Goal: Task Accomplishment & Management: Complete application form

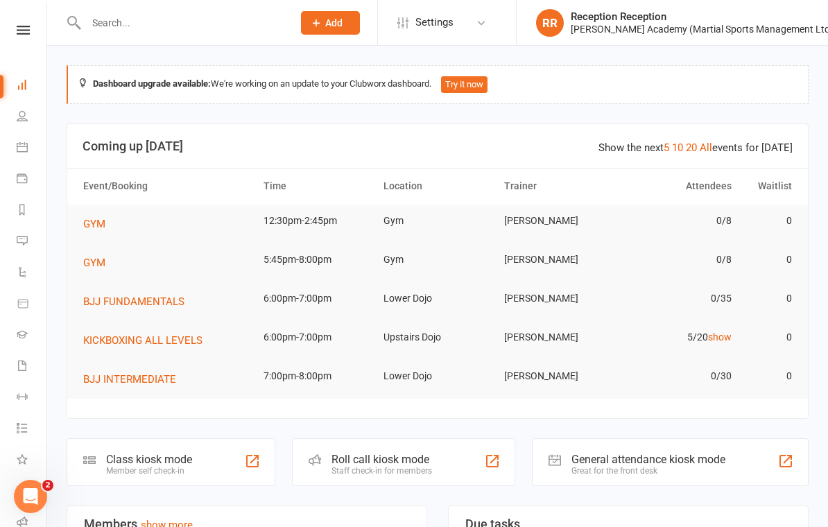
click at [185, 23] on input "text" at bounding box center [182, 22] width 201 height 19
click at [622, 96] on div "Dashboard upgrade available: We're working on an update to your Clubworx dashbo…" at bounding box center [438, 84] width 742 height 39
click at [191, 17] on input "text" at bounding box center [182, 22] width 201 height 19
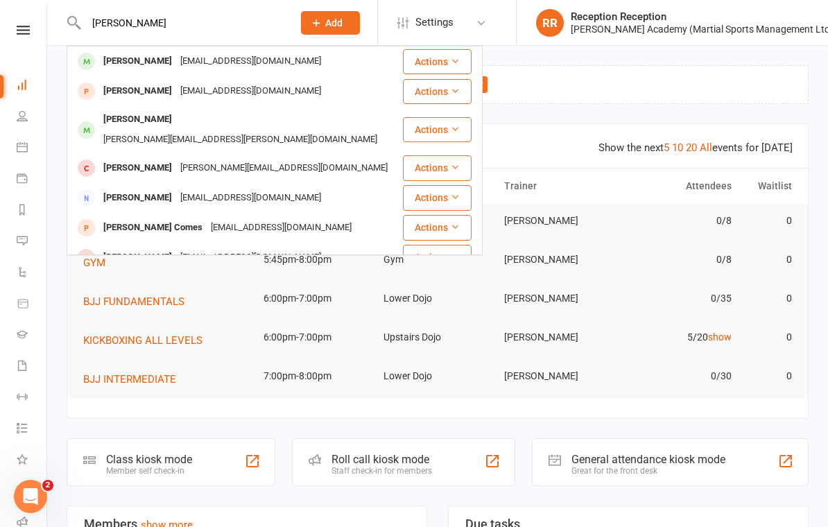
type input "Raphael"
click at [142, 85] on div "[PERSON_NAME]" at bounding box center [137, 91] width 77 height 20
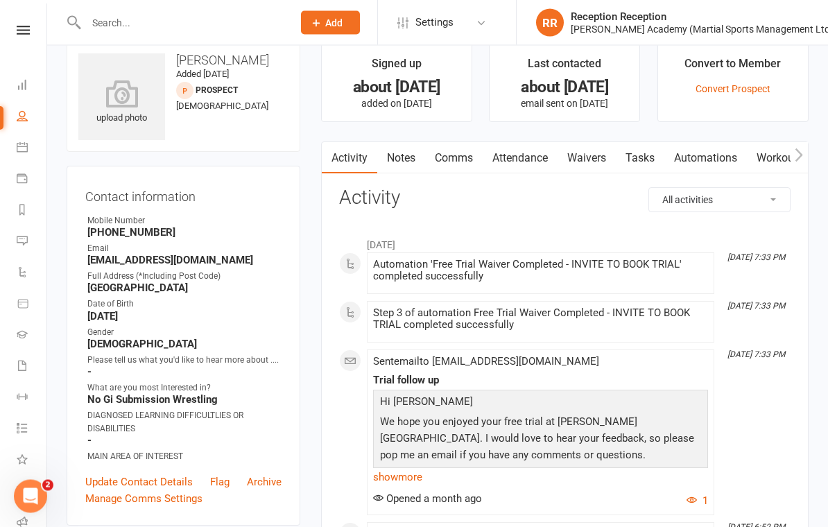
scroll to position [24, 0]
click at [599, 158] on link "Waivers" at bounding box center [587, 158] width 58 height 32
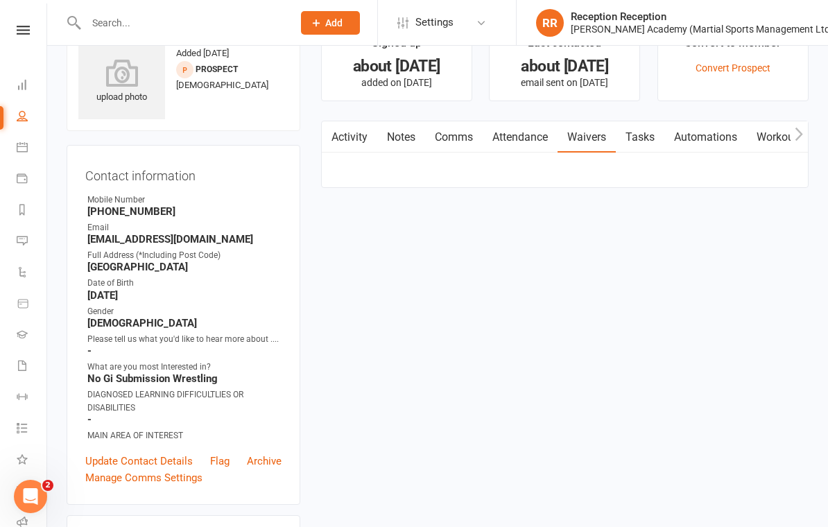
scroll to position [45, 0]
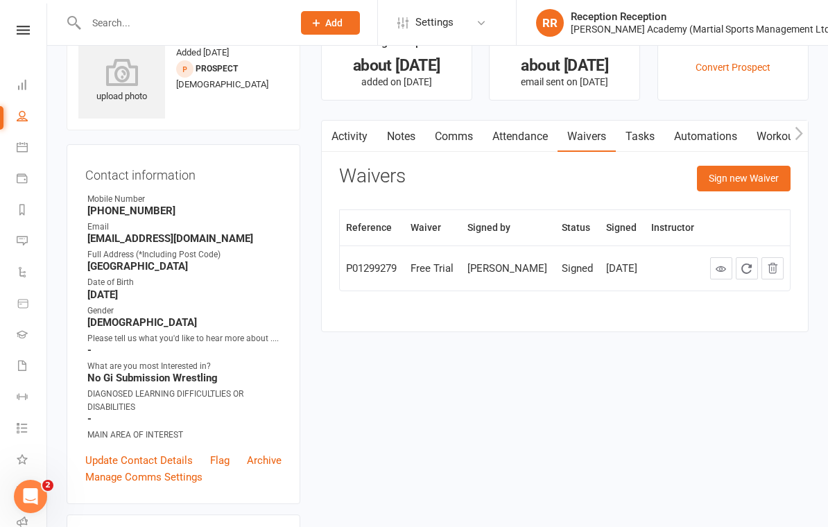
click at [781, 169] on button "Sign new Waiver" at bounding box center [744, 178] width 94 height 25
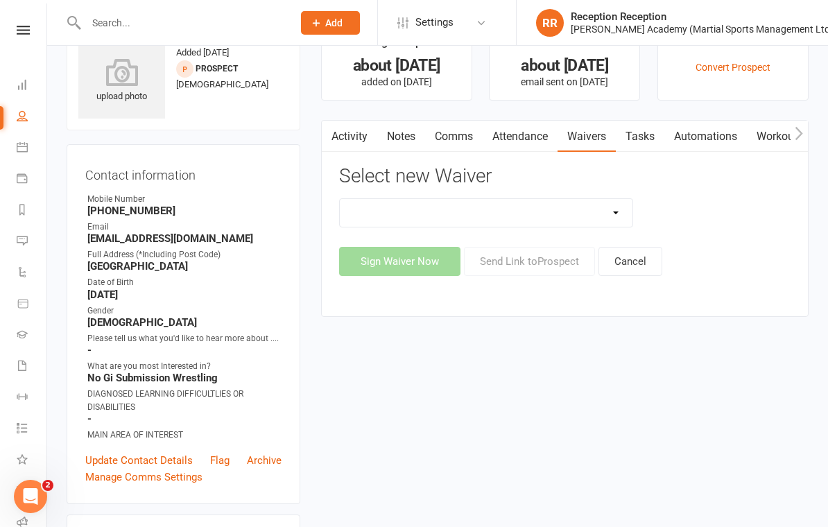
click at [617, 210] on select "Abc Course & Seminar Signup Form & Waiver Adult Add/Update Payment Details To A…" at bounding box center [486, 213] width 293 height 28
select select "7074"
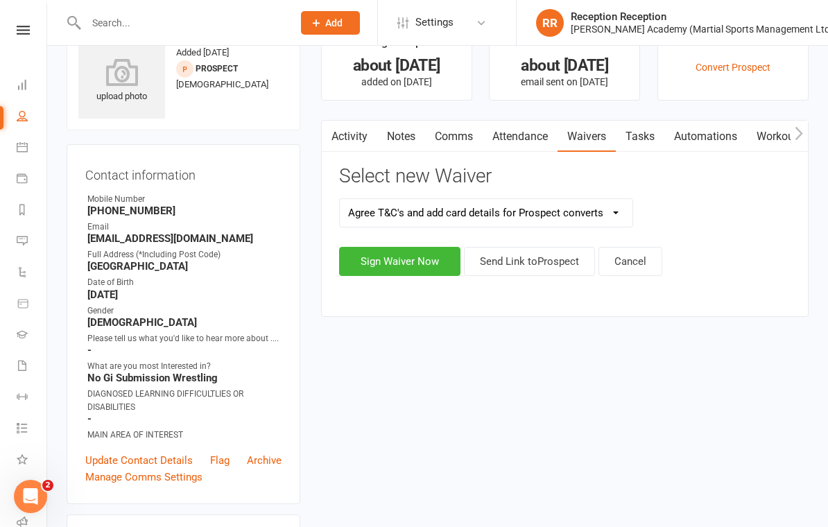
click at [414, 260] on button "Sign Waiver Now" at bounding box center [399, 261] width 121 height 29
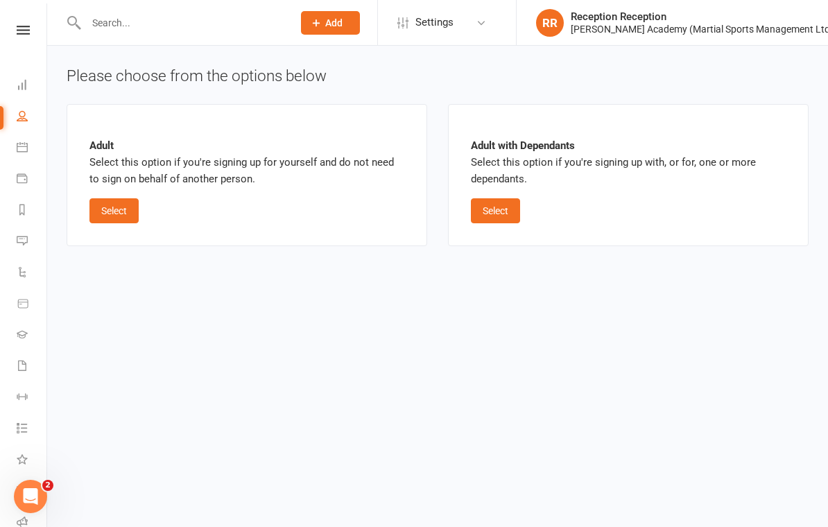
click at [119, 201] on button "Select" at bounding box center [113, 210] width 49 height 25
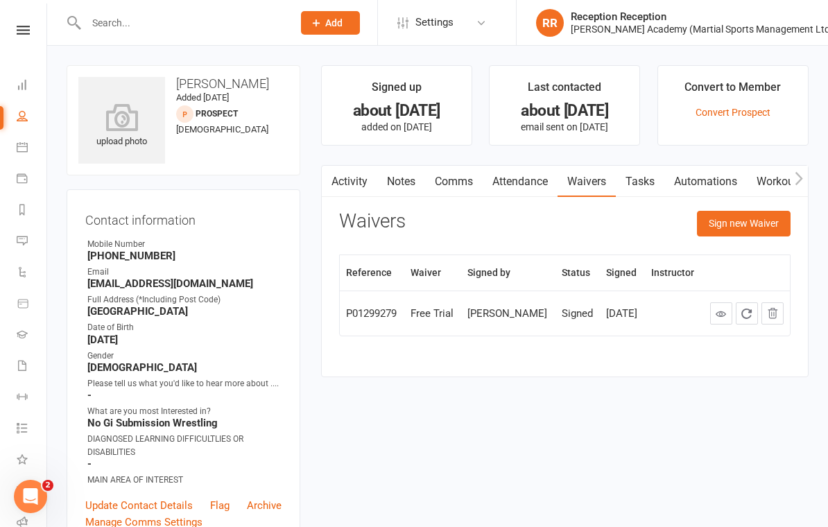
click at [769, 216] on button "Sign new Waiver" at bounding box center [744, 223] width 94 height 25
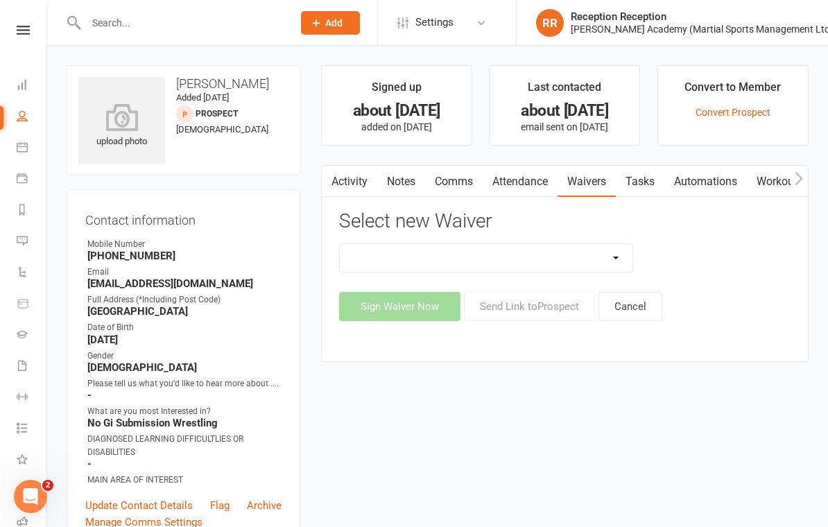
click at [622, 249] on select "Abc Course & Seminar Signup Form & Waiver Adult Add/Update Payment Details To A…" at bounding box center [486, 258] width 293 height 28
select select "7074"
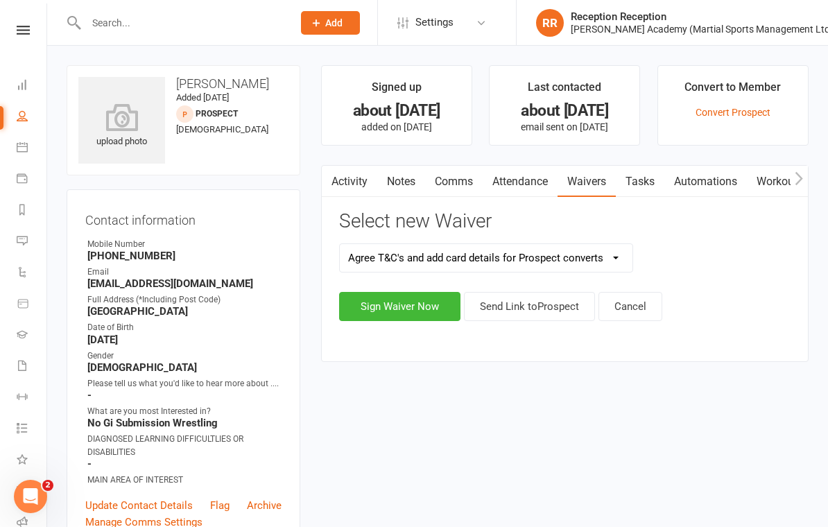
click at [649, 296] on button "Cancel" at bounding box center [631, 306] width 64 height 29
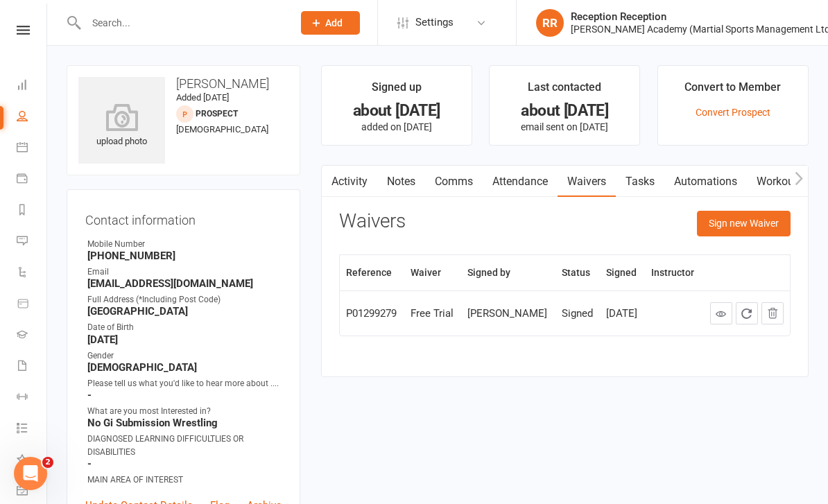
click at [137, 13] on input "text" at bounding box center [182, 22] width 201 height 19
click at [242, 146] on div "upload photo Raphael Salter Added 2 July, 2025 prospect 16 years old" at bounding box center [184, 120] width 234 height 110
click at [763, 225] on button "Sign new Waiver" at bounding box center [744, 223] width 94 height 25
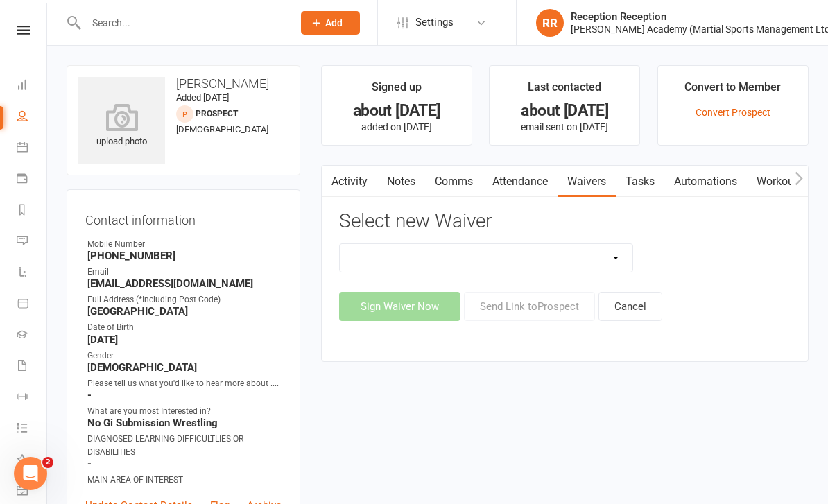
click at [625, 252] on select "Abc Course & Seminar Signup Form & Waiver Adult Add/Update Payment Details To A…" at bounding box center [486, 258] width 293 height 28
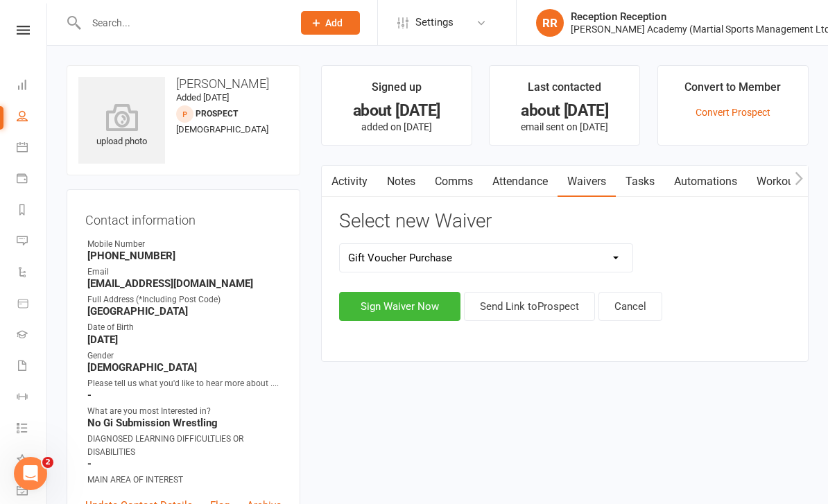
click at [556, 257] on select "Abc Course & Seminar Signup Form & Waiver Adult Add/Update Payment Details To A…" at bounding box center [486, 258] width 293 height 28
click at [587, 255] on select "Abc Course & Seminar Signup Form & Waiver Adult Add/Update Payment Details To A…" at bounding box center [486, 258] width 293 height 28
click at [598, 254] on select "Abc Course & Seminar Signup Form & Waiver Adult Add/Update Payment Details To A…" at bounding box center [486, 258] width 293 height 28
click at [622, 254] on select "Abc Course & Seminar Signup Form & Waiver Adult Add/Update Payment Details To A…" at bounding box center [486, 258] width 293 height 28
select select "376"
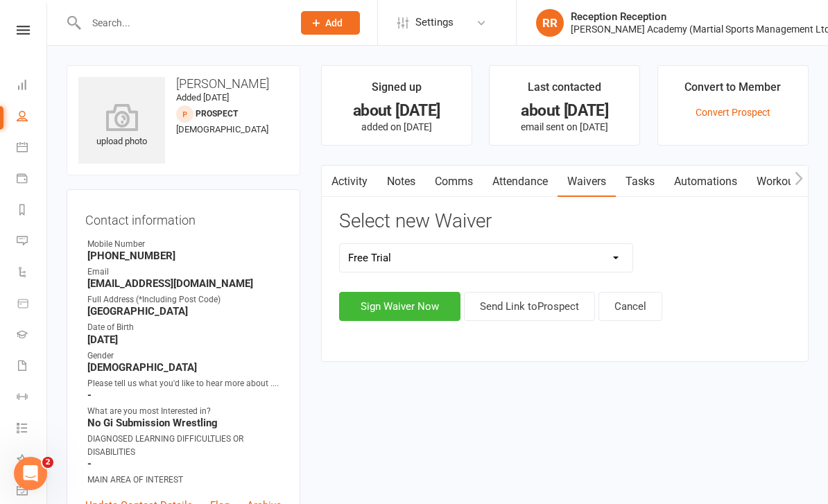
click at [606, 249] on select "Abc Course & Seminar Signup Form & Waiver Adult Add/Update Payment Details To A…" at bounding box center [486, 258] width 293 height 28
click at [639, 301] on button "Cancel" at bounding box center [631, 306] width 64 height 29
